Goal: Browse casually: Explore the website without a specific task or goal

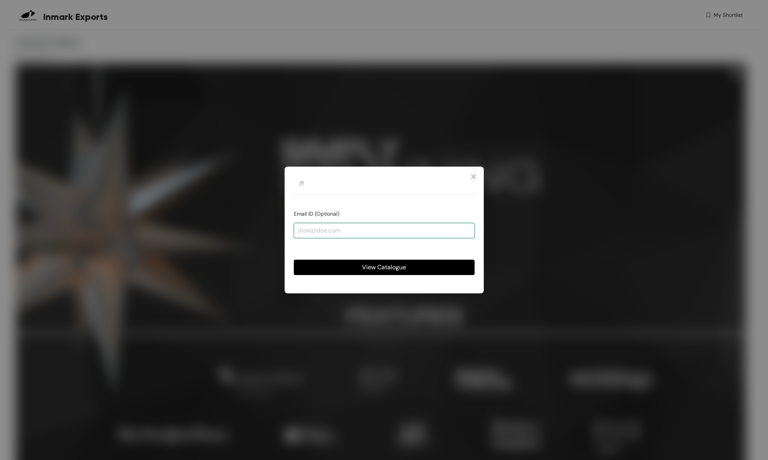
click at [313, 228] on input "email" at bounding box center [384, 230] width 181 height 15
type input "[EMAIL_ADDRESS][DOMAIN_NAME]"
click at [294, 260] on button "View Catalogue" at bounding box center [384, 267] width 181 height 15
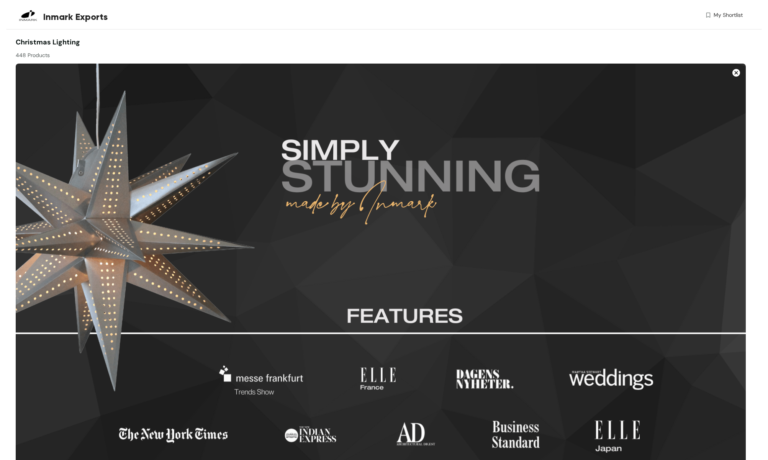
click at [733, 74] on img at bounding box center [737, 73] width 8 height 8
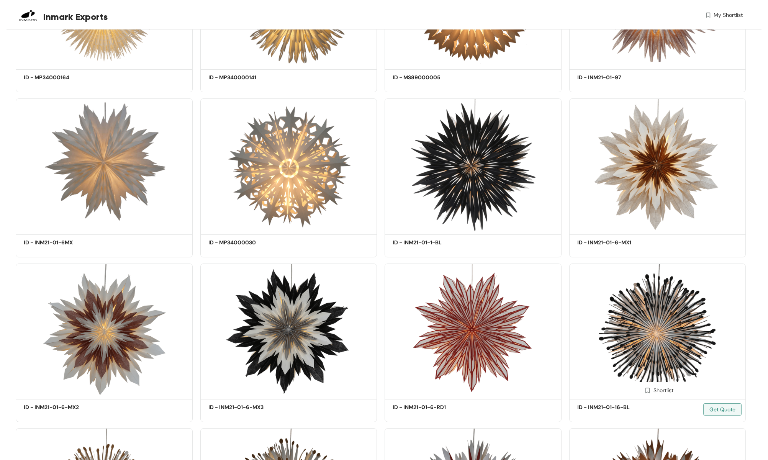
scroll to position [3761, 0]
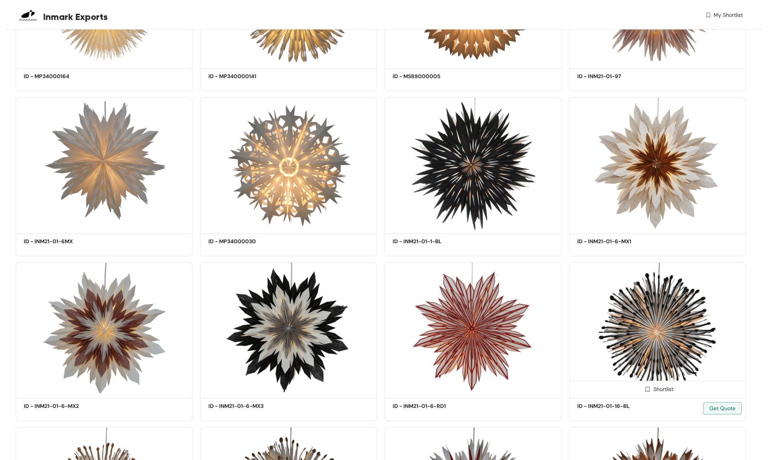
click at [643, 327] on img at bounding box center [657, 328] width 177 height 133
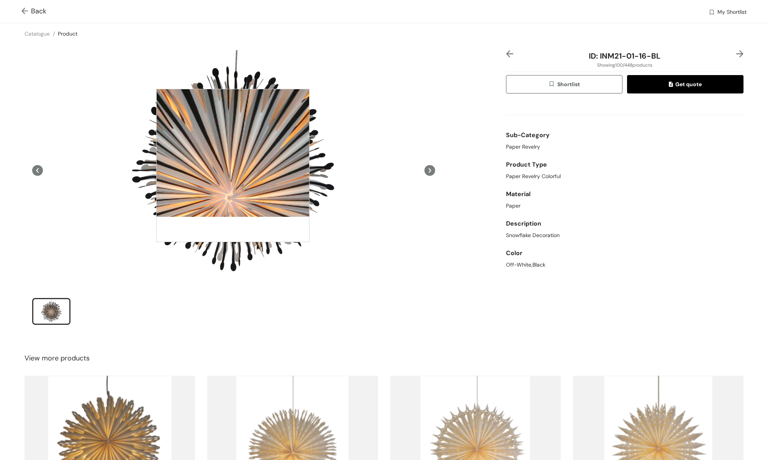
click at [233, 166] on div at bounding box center [232, 165] width 153 height 153
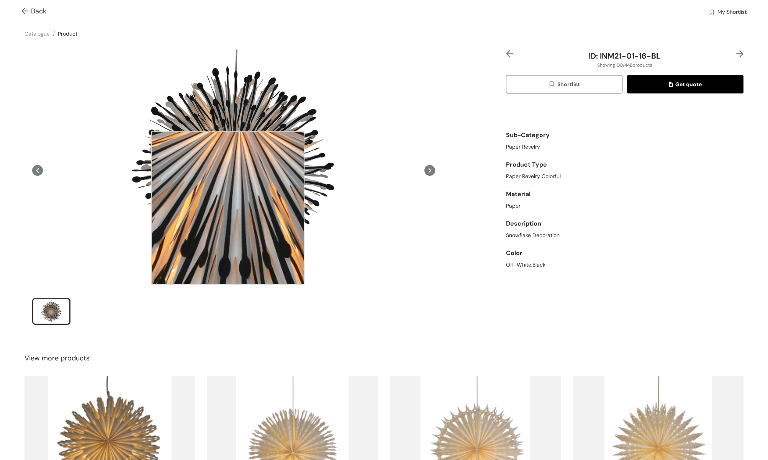
click at [228, 208] on div at bounding box center [227, 207] width 153 height 153
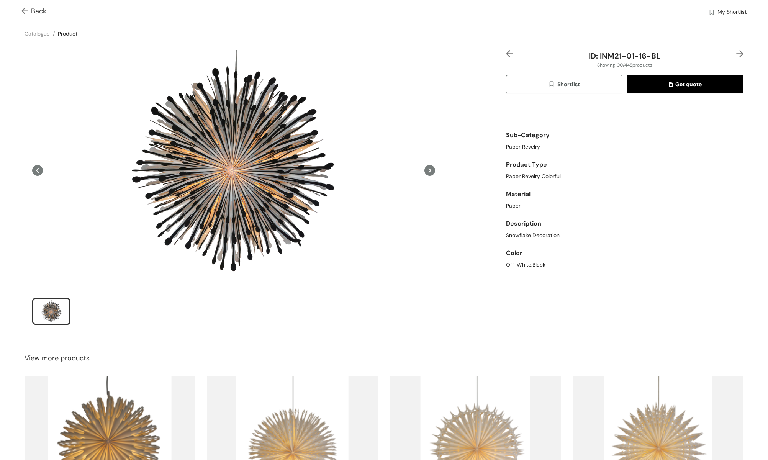
click at [26, 8] on img at bounding box center [26, 12] width 10 height 8
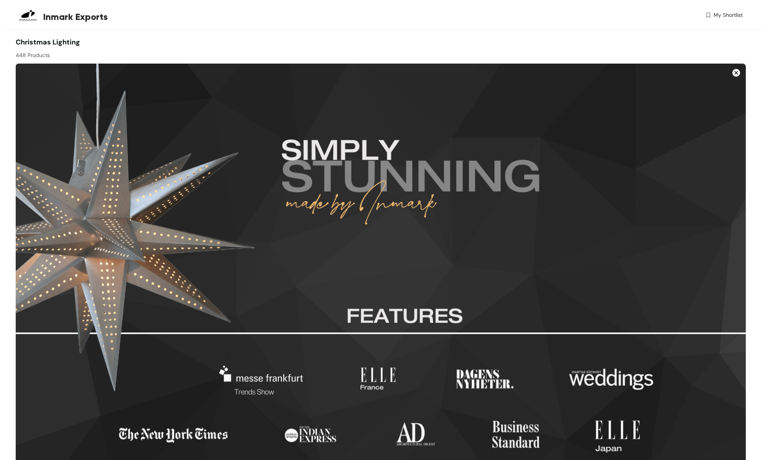
click at [738, 73] on img at bounding box center [737, 73] width 8 height 8
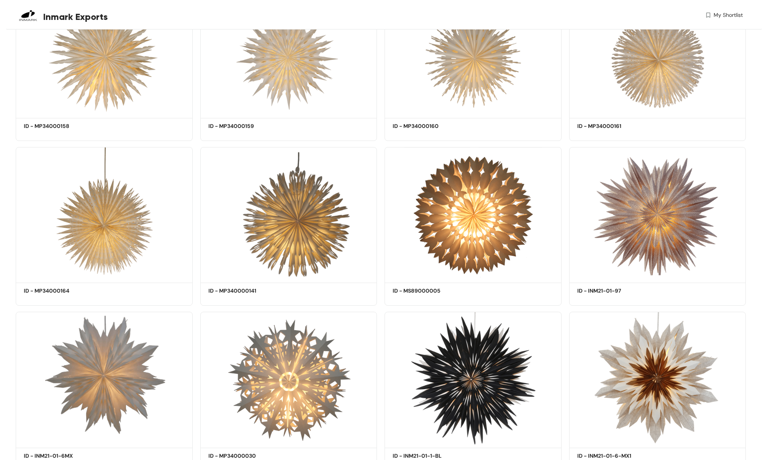
scroll to position [3556, 0]
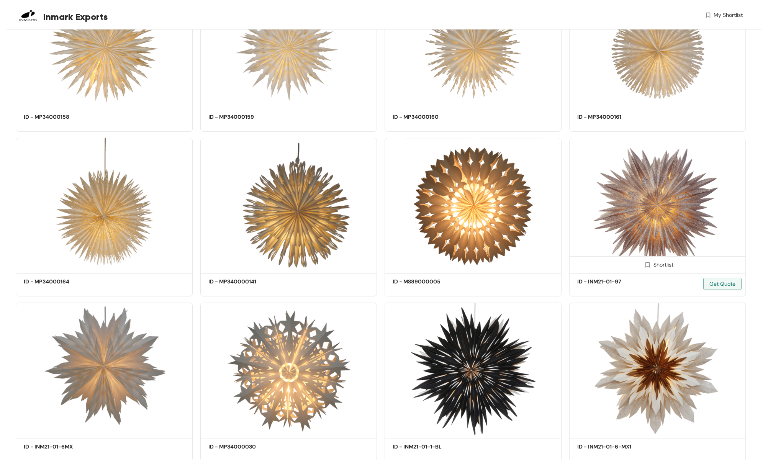
click at [664, 209] on img at bounding box center [657, 204] width 177 height 133
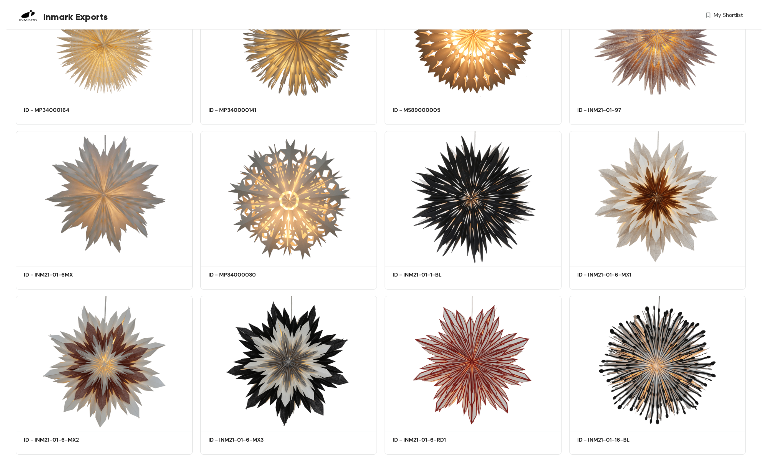
scroll to position [4149, 0]
click at [657, 201] on img at bounding box center [657, 197] width 177 height 133
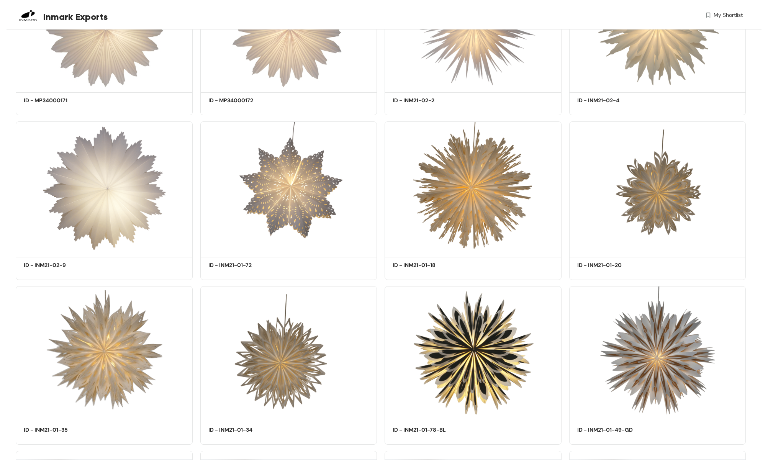
scroll to position [6641, 0]
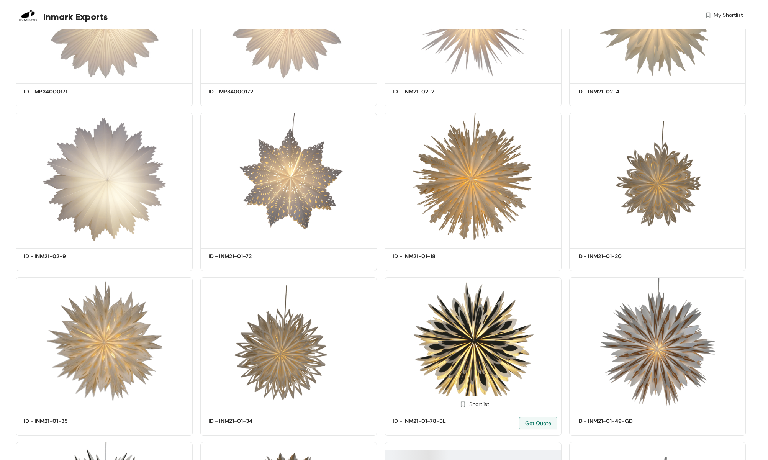
click at [485, 349] on img at bounding box center [473, 343] width 177 height 133
